Goal: Download file/media

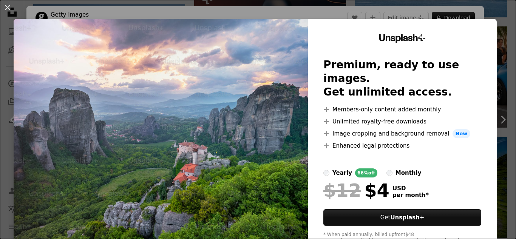
scroll to position [14, 0]
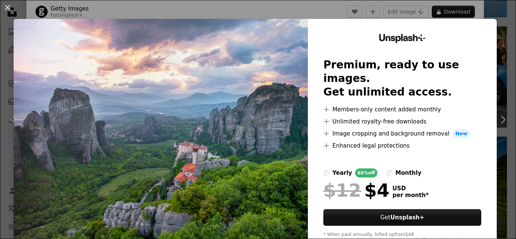
click at [266, 141] on img at bounding box center [161, 139] width 294 height 240
click at [469, 11] on div "An X shape Unsplash+ Premium, ready to use images. Get unlimited access. A plus…" at bounding box center [258, 119] width 516 height 239
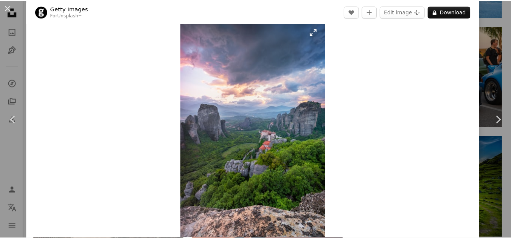
scroll to position [165, 0]
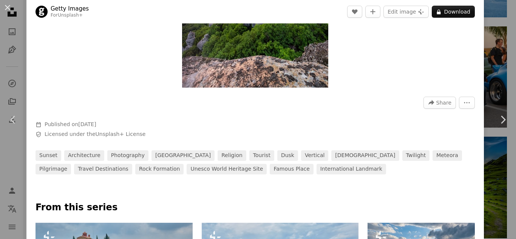
click at [7, 6] on button "An X shape" at bounding box center [7, 7] width 9 height 9
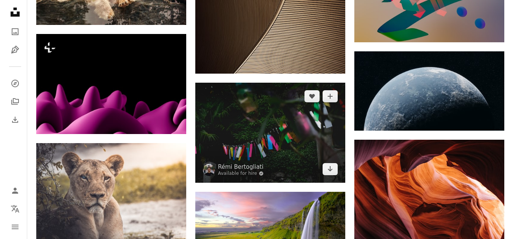
scroll to position [5611, 0]
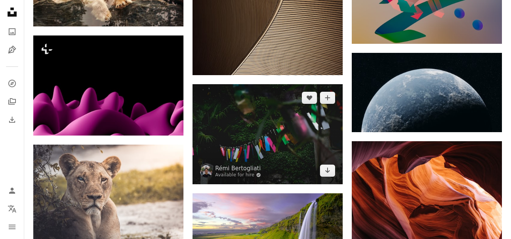
click at [196, 137] on img at bounding box center [267, 134] width 150 height 100
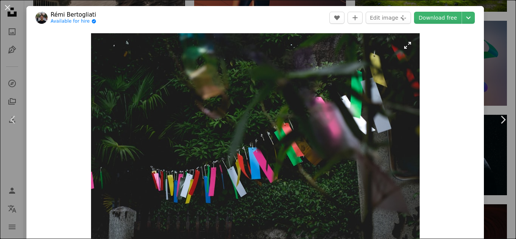
click at [198, 133] on img "Zoom in on this image" at bounding box center [255, 142] width 329 height 219
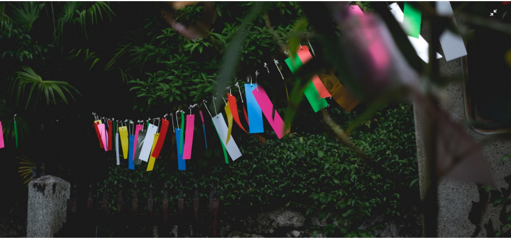
scroll to position [97, 0]
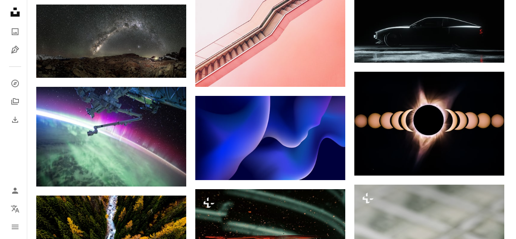
scroll to position [8219, 0]
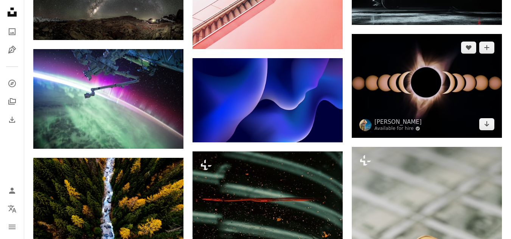
click at [395, 105] on img at bounding box center [426, 86] width 150 height 104
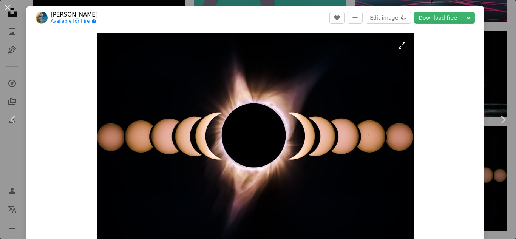
click at [284, 147] on img "Zoom in on this image" at bounding box center [255, 143] width 317 height 220
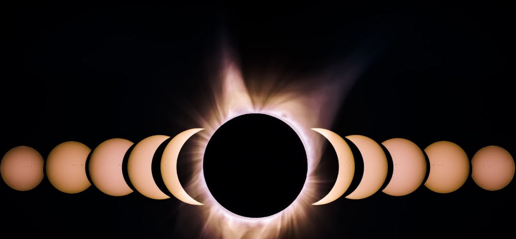
click at [487, 11] on img "Zoom out on this image" at bounding box center [258, 178] width 517 height 357
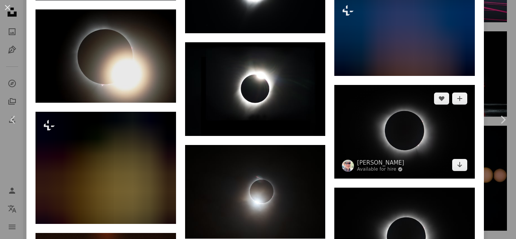
scroll to position [2507, 0]
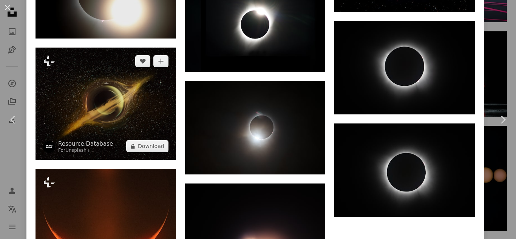
click at [132, 91] on img at bounding box center [106, 104] width 141 height 112
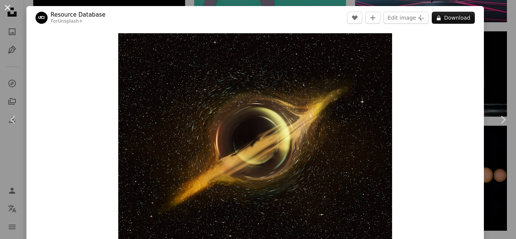
click at [3, 8] on button "An X shape" at bounding box center [7, 7] width 9 height 9
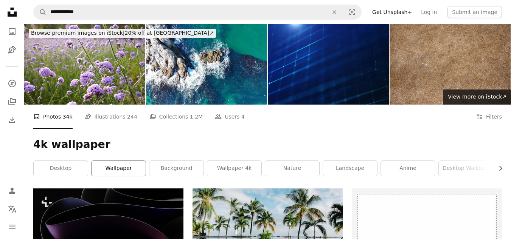
click at [110, 167] on link "wallpaper" at bounding box center [118, 168] width 54 height 15
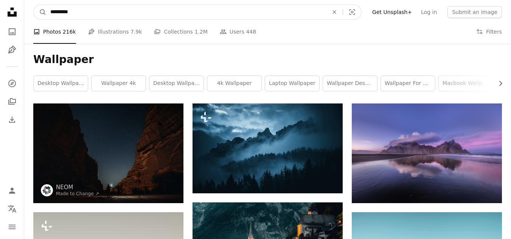
click at [164, 12] on input "*********" at bounding box center [185, 12] width 279 height 14
type input "**********"
click button "A magnifying glass" at bounding box center [40, 12] width 13 height 14
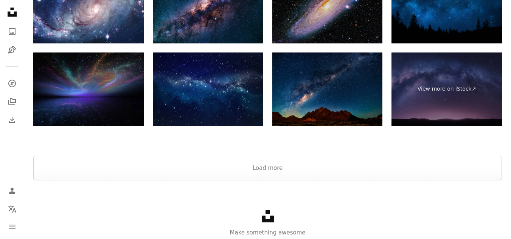
scroll to position [1512, 0]
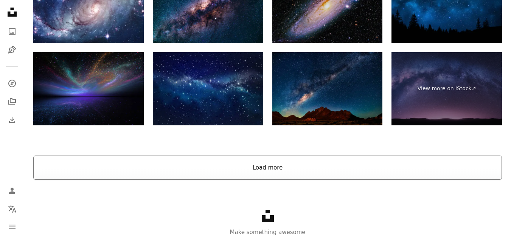
click at [263, 170] on button "Load more" at bounding box center [267, 168] width 468 height 24
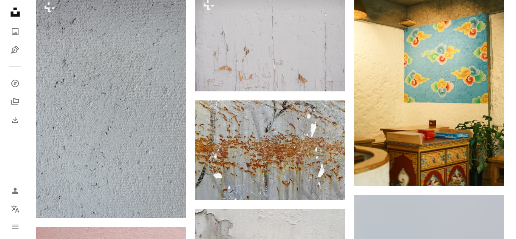
scroll to position [5669, 0]
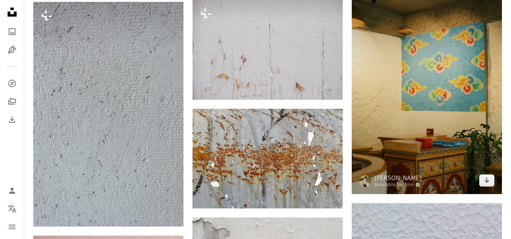
click at [397, 168] on img at bounding box center [426, 81] width 150 height 225
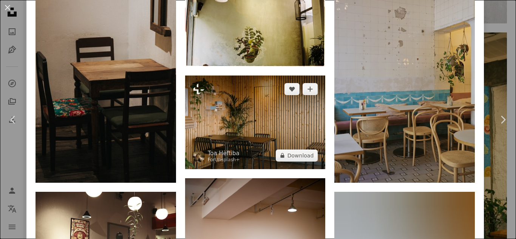
scroll to position [416, 0]
